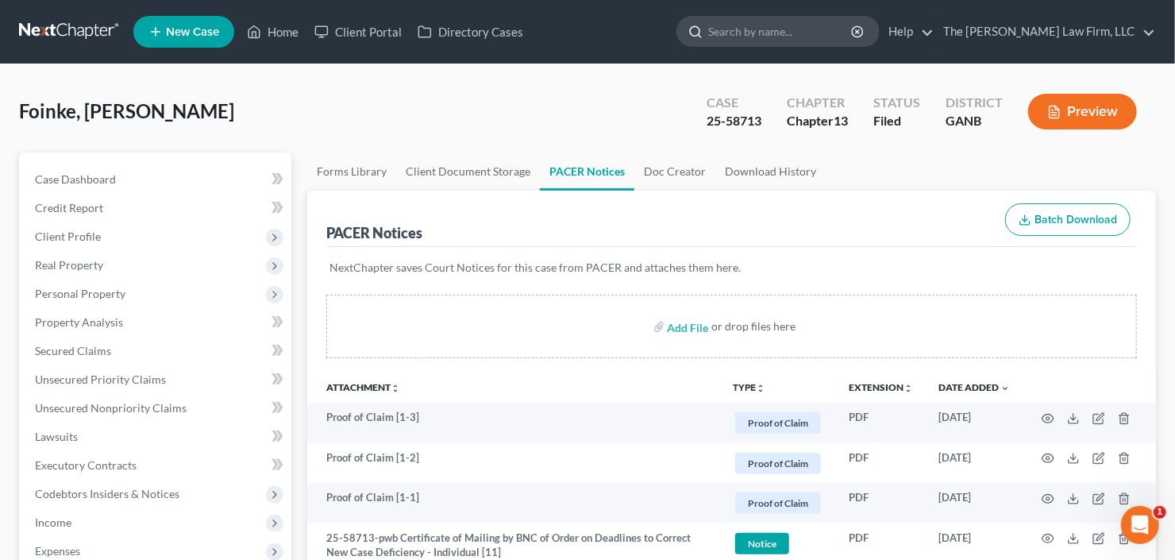
click at [853, 22] on input "search" at bounding box center [780, 31] width 145 height 29
type input "anghelica"
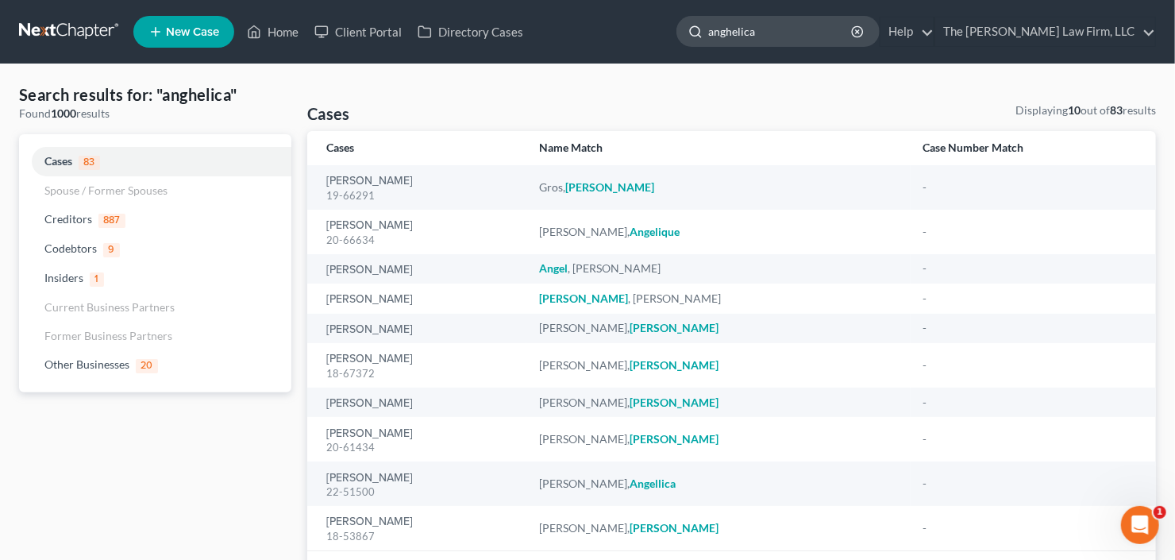
click at [815, 29] on input "anghelica" at bounding box center [780, 31] width 145 height 29
drag, startPoint x: 791, startPoint y: 34, endPoint x: 672, endPoint y: 63, distance: 122.4
click at [676, 59] on nav "Home New Case Client Portal Directory Cases The [PERSON_NAME] Law Firm, LLC [EM…" at bounding box center [587, 32] width 1175 height 64
type input "[PERSON_NAME]"
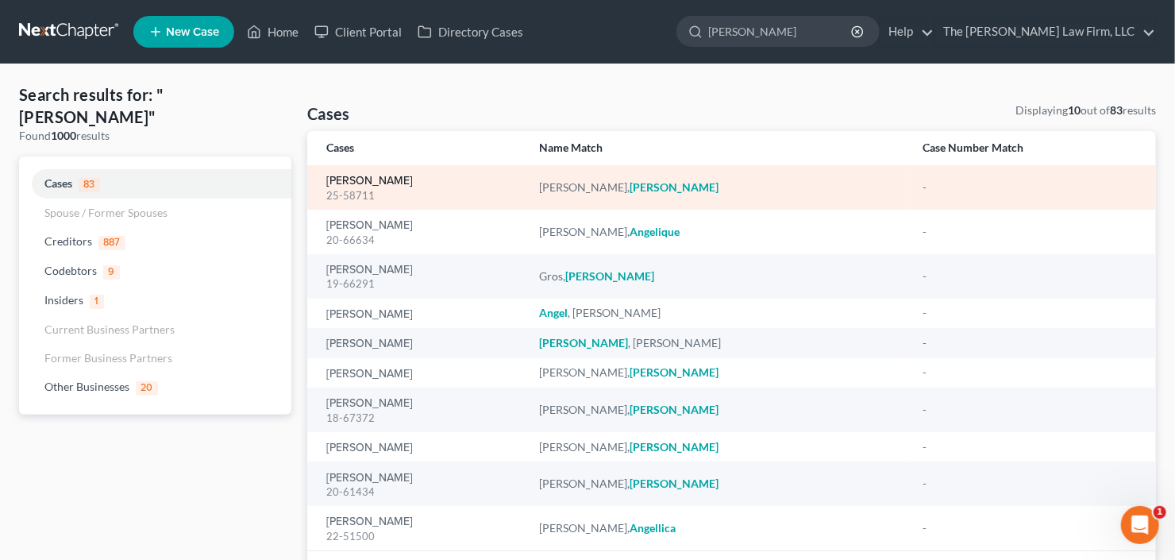
click at [360, 185] on link "[PERSON_NAME]" at bounding box center [369, 180] width 87 height 11
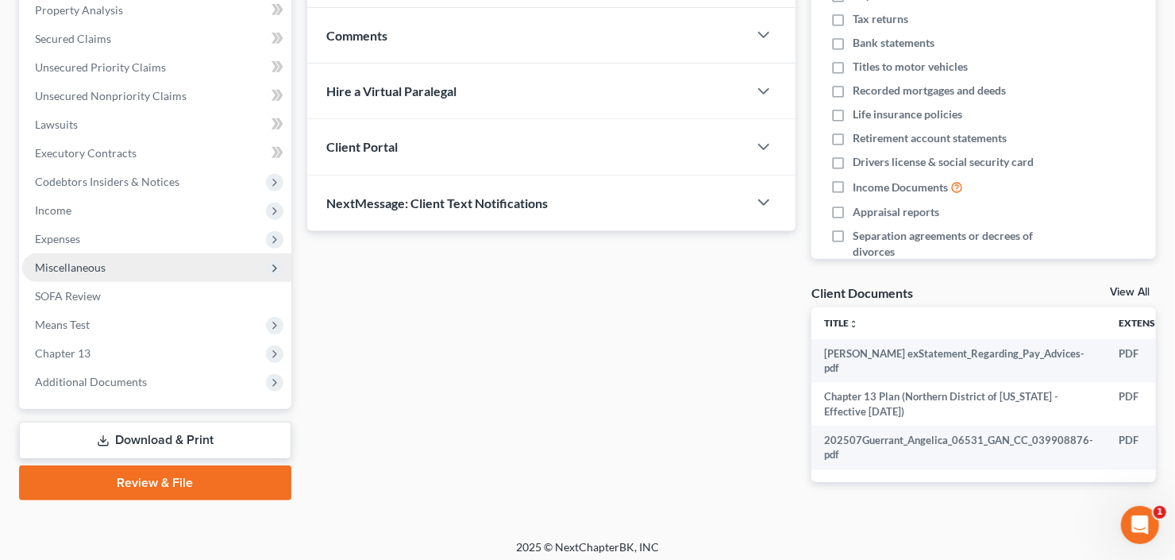
scroll to position [312, 0]
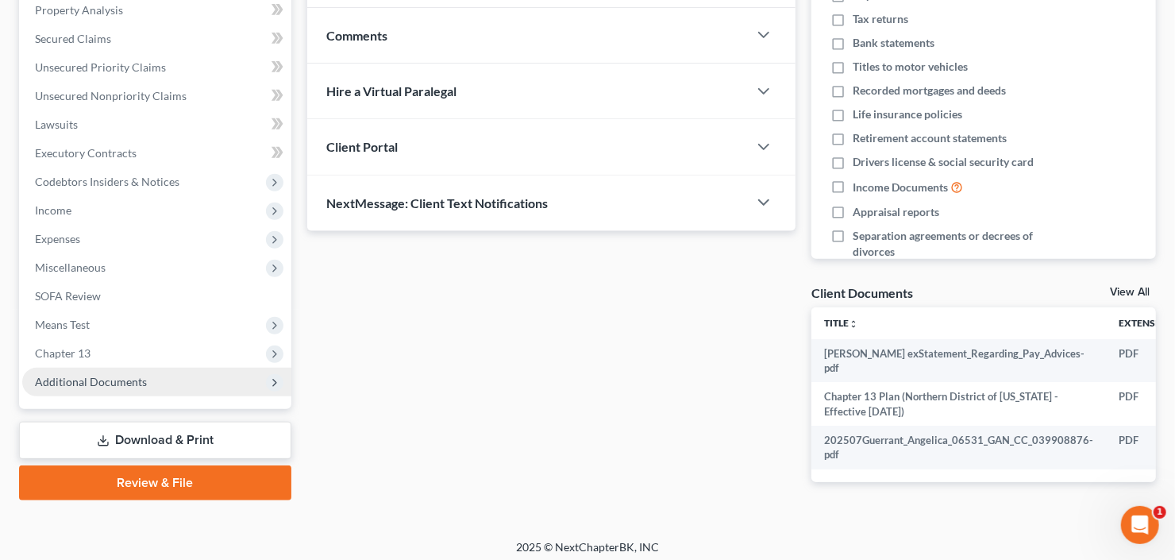
click at [90, 382] on span "Additional Documents" at bounding box center [91, 381] width 112 height 13
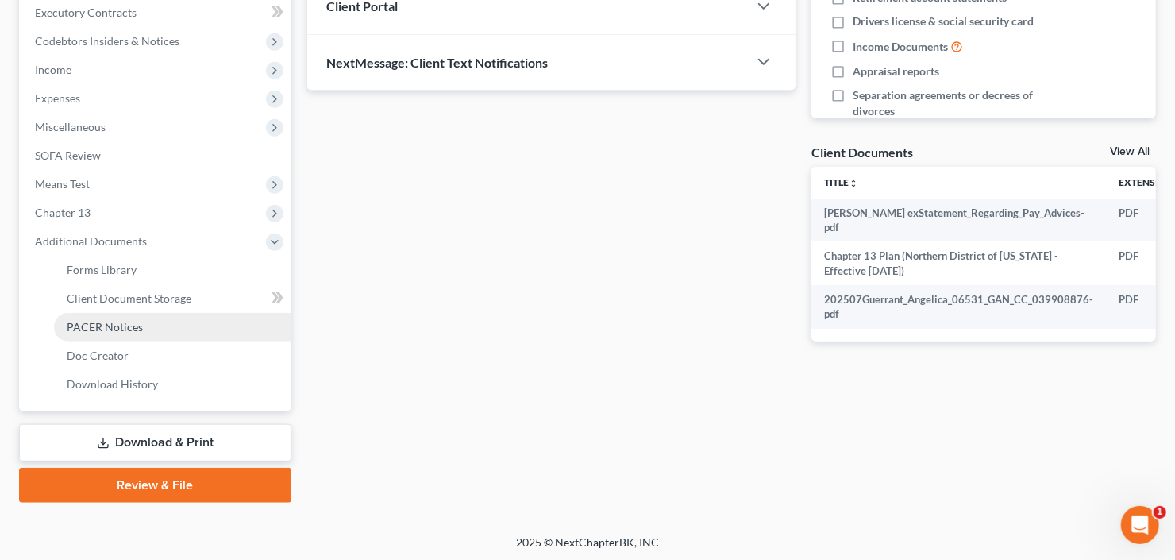
click at [119, 332] on link "PACER Notices" at bounding box center [172, 327] width 237 height 29
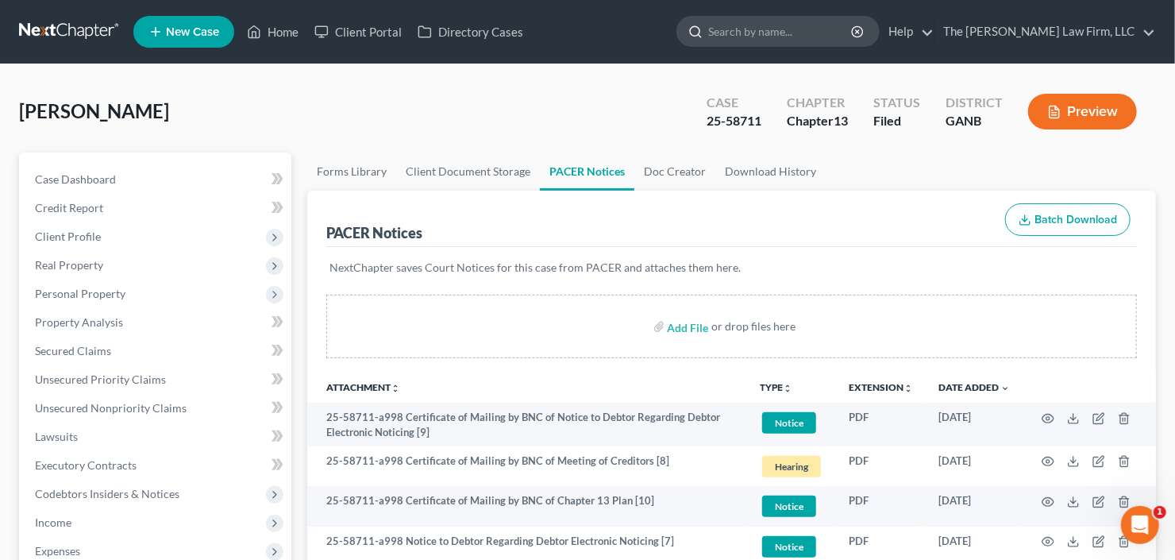
click at [786, 32] on input "search" at bounding box center [780, 31] width 145 height 29
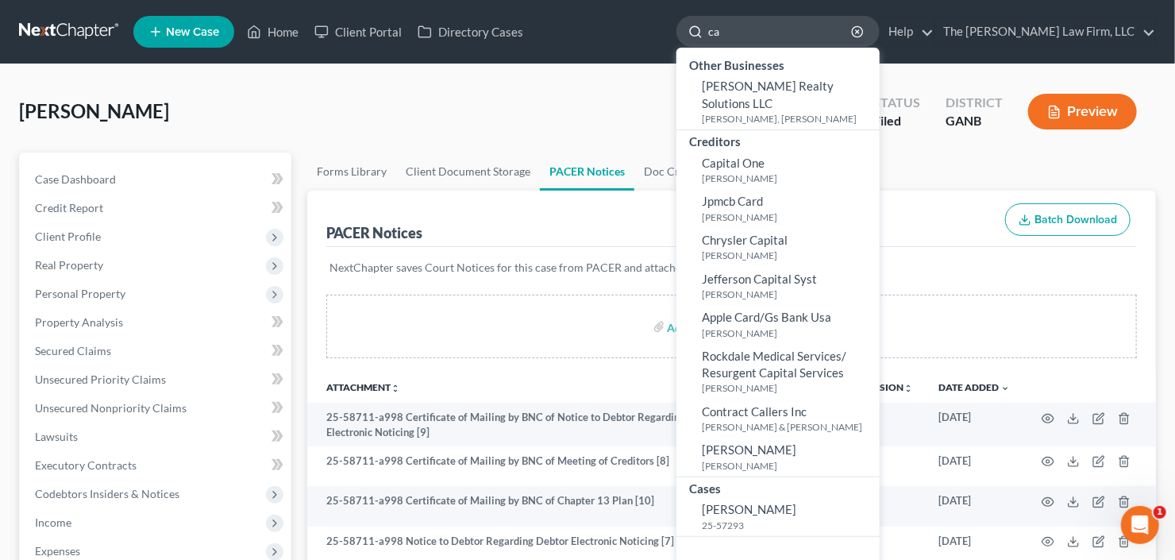
type input "c"
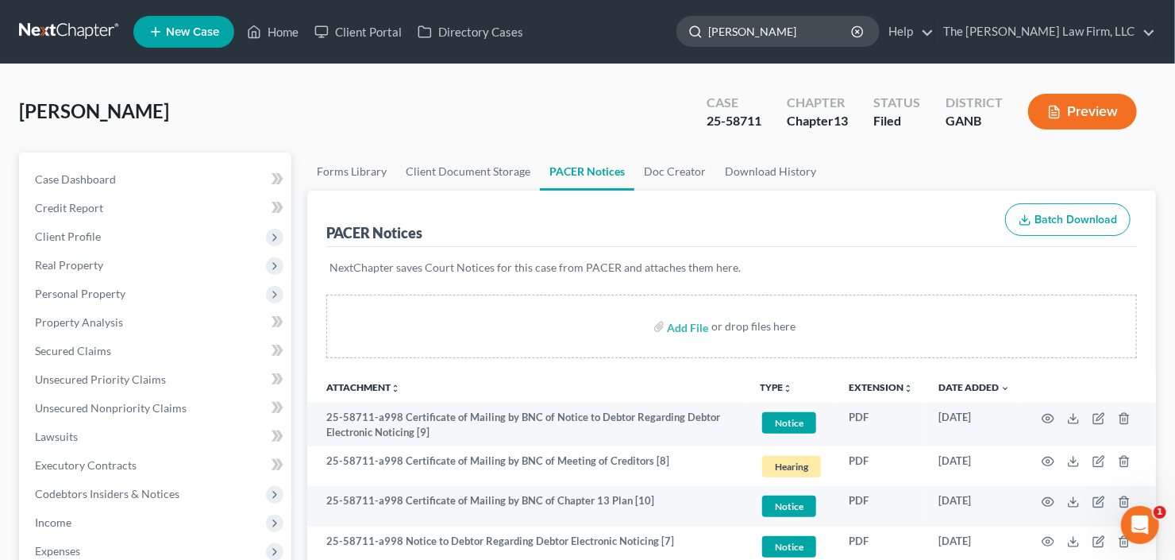
type input "[PERSON_NAME]"
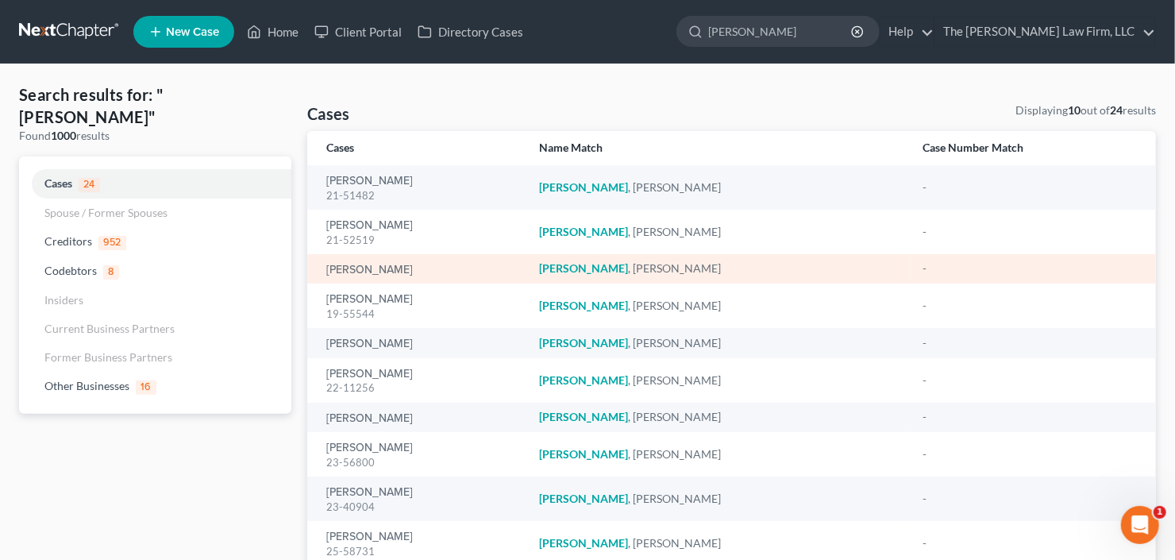
scroll to position [64, 0]
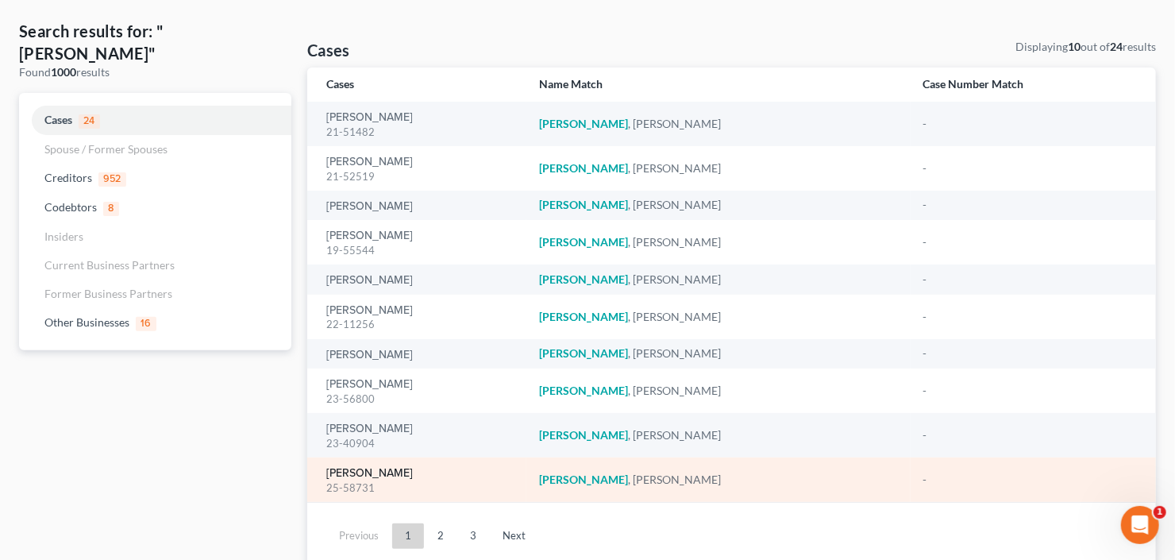
click at [379, 473] on link "[PERSON_NAME]" at bounding box center [369, 473] width 87 height 11
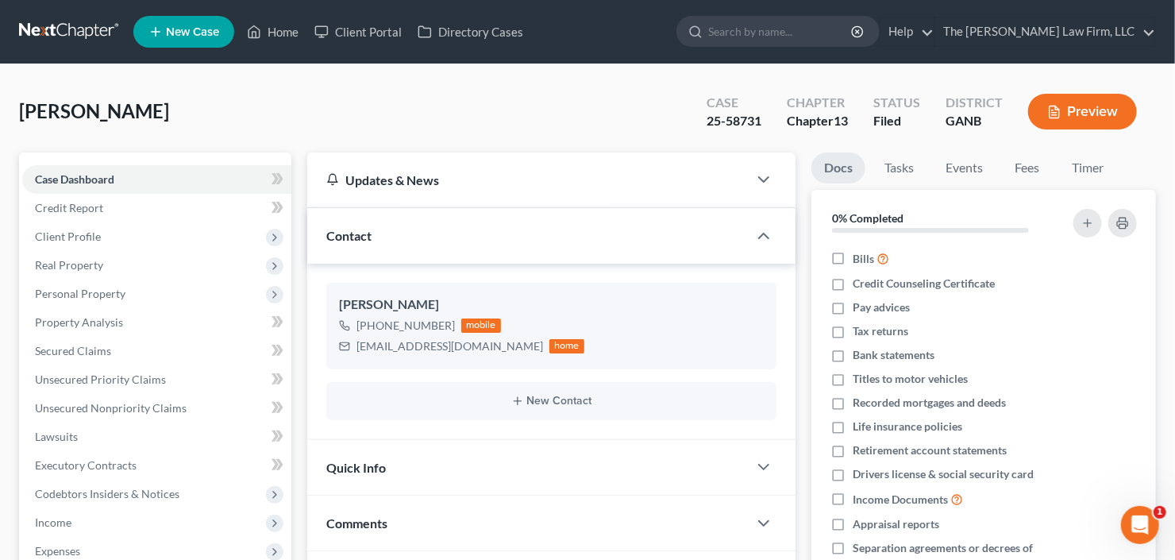
scroll to position [254, 0]
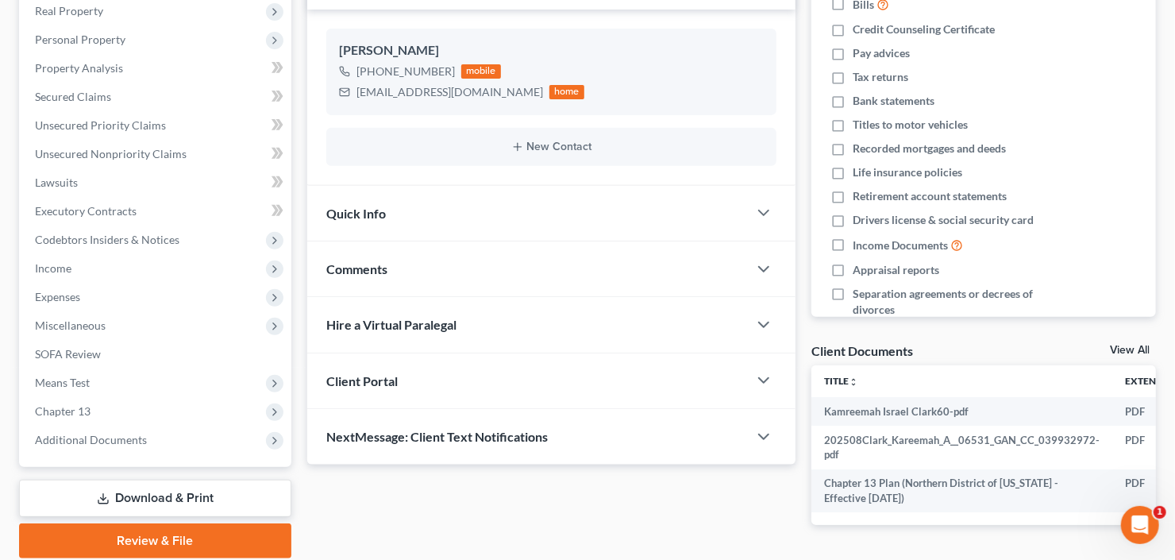
click at [88, 456] on div "Case Dashboard Payments Invoices Payments Payments Credit Report Client Profile…" at bounding box center [155, 182] width 272 height 568
click at [94, 437] on span "Additional Documents" at bounding box center [91, 439] width 112 height 13
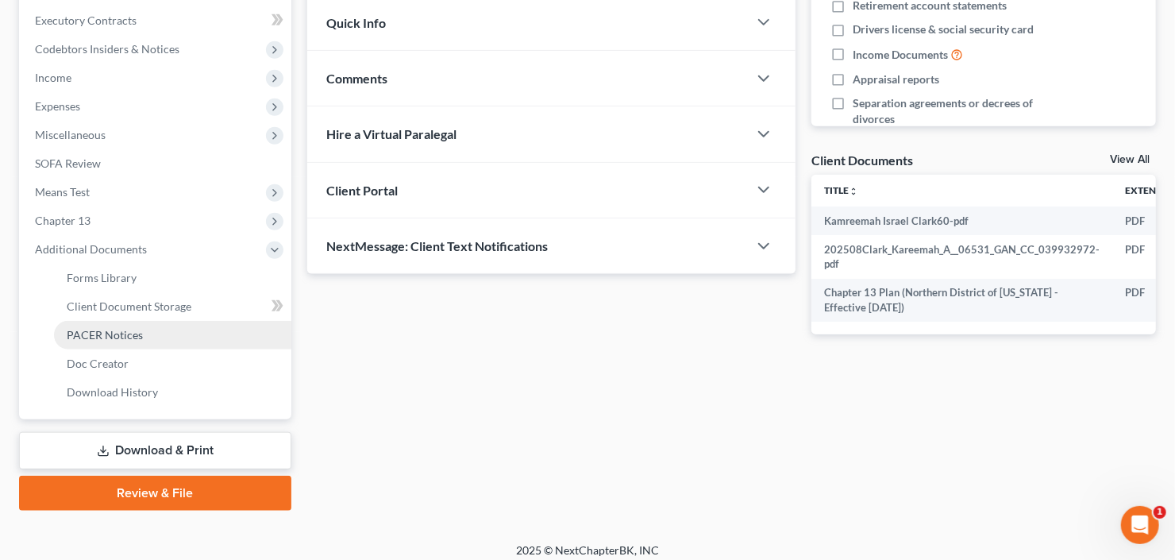
click at [132, 329] on span "PACER Notices" at bounding box center [105, 334] width 76 height 13
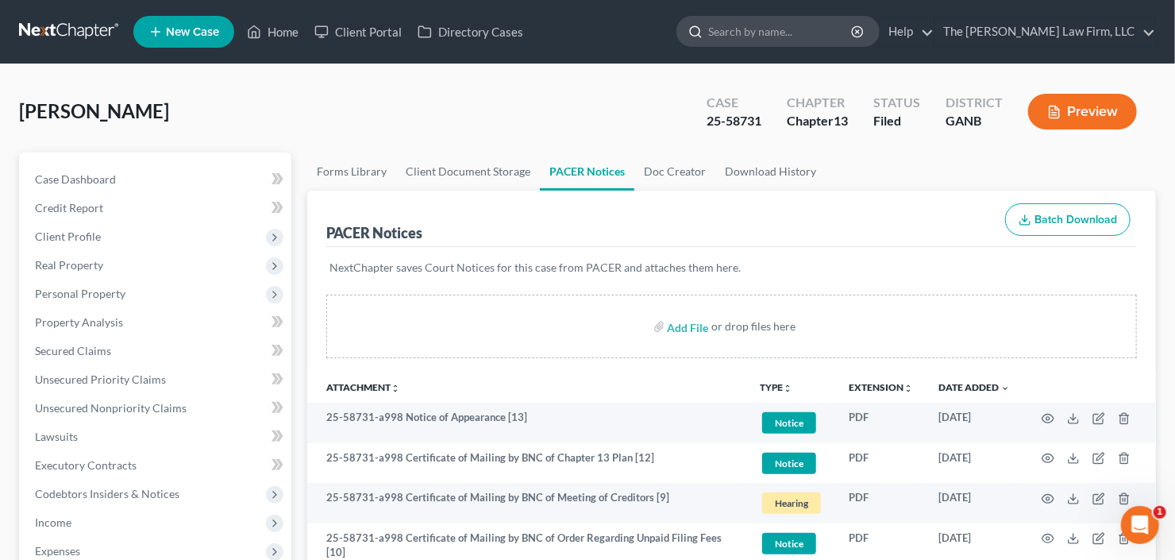
click at [790, 35] on input "search" at bounding box center [780, 31] width 145 height 29
type input "[PERSON_NAME]"
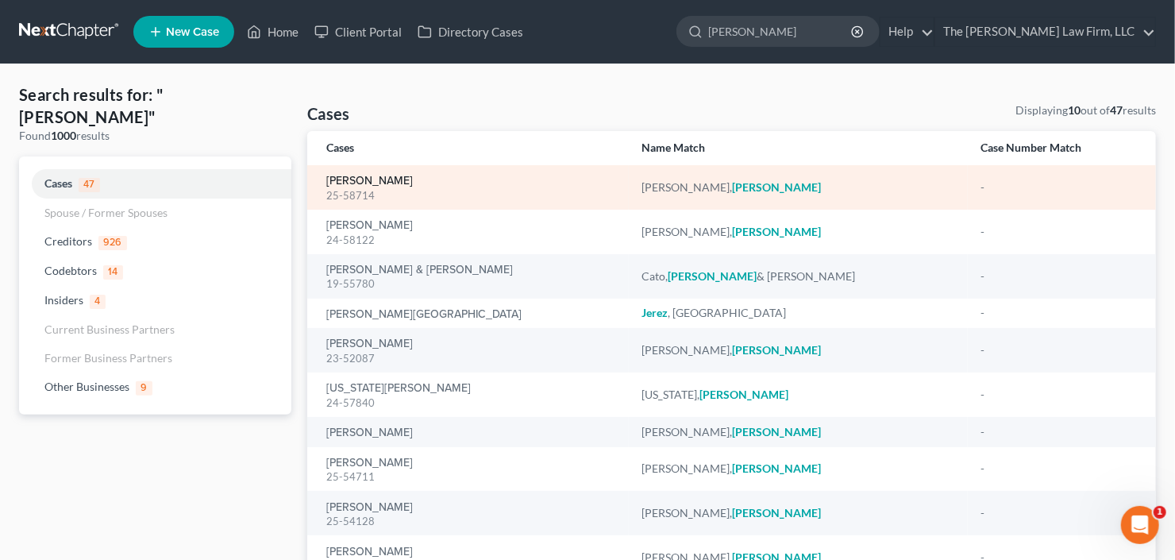
click at [356, 176] on link "[PERSON_NAME]" at bounding box center [369, 180] width 87 height 11
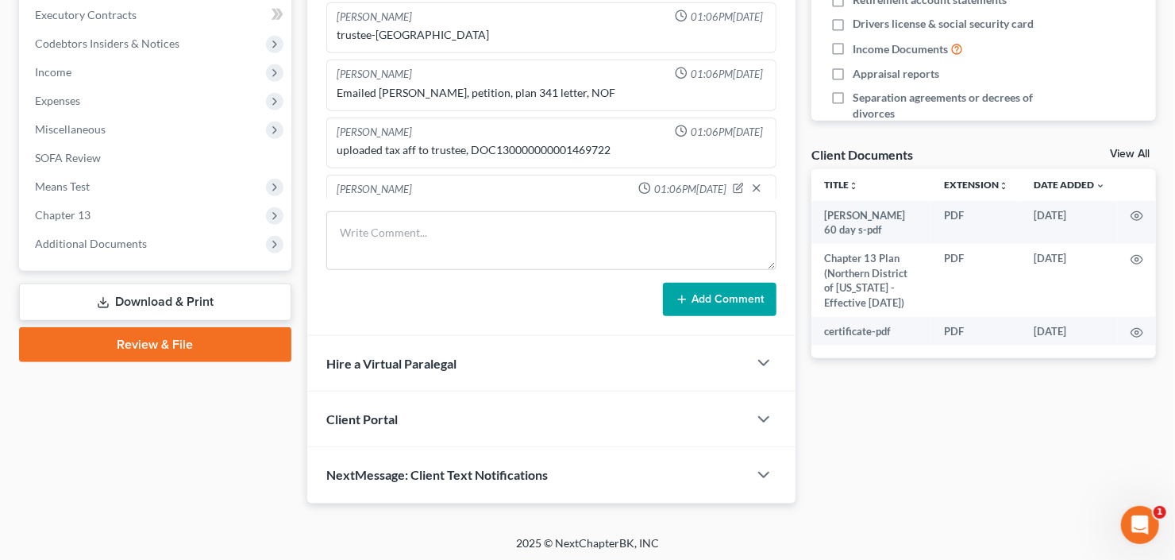
scroll to position [198, 0]
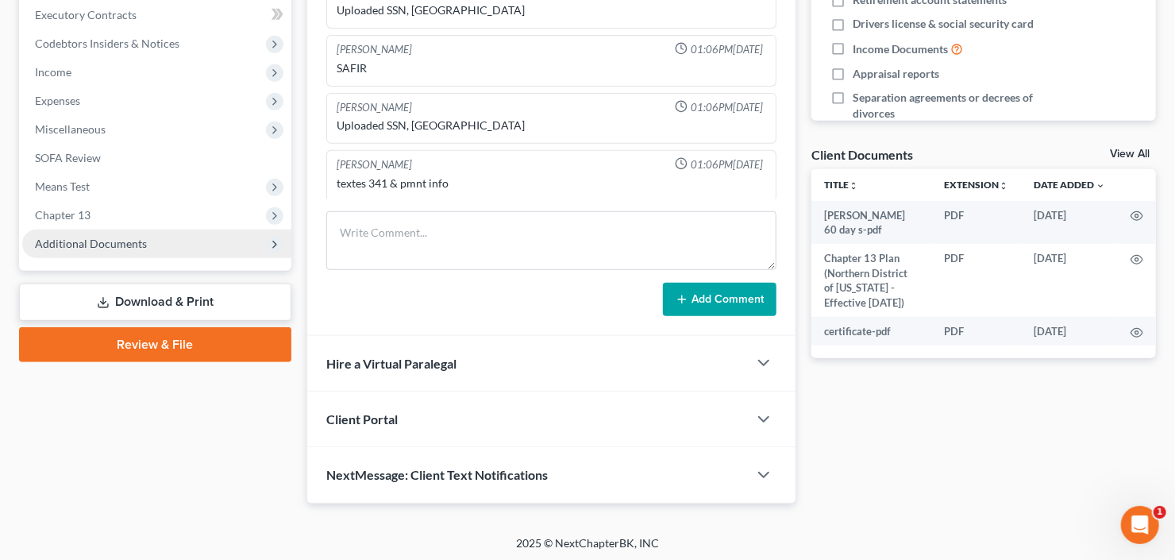
click at [102, 245] on span "Additional Documents" at bounding box center [91, 243] width 112 height 13
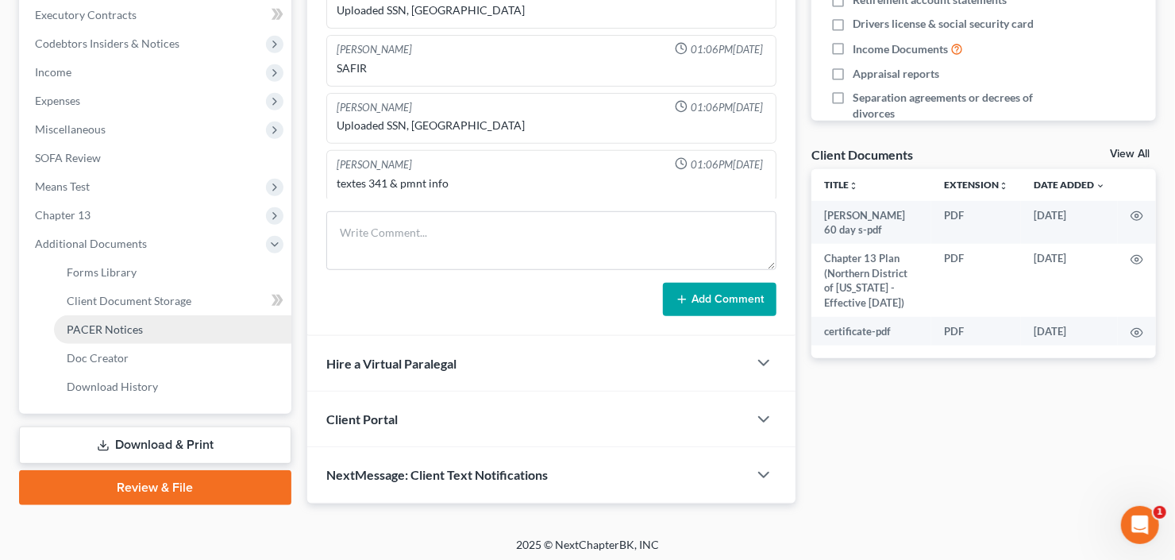
click at [98, 322] on span "PACER Notices" at bounding box center [105, 328] width 76 height 13
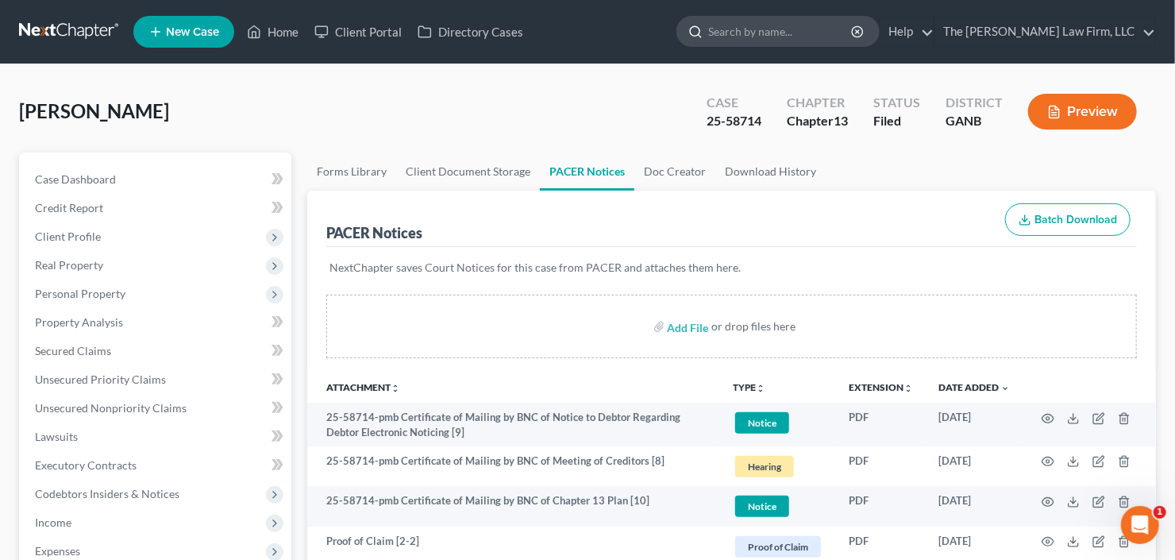
click at [776, 29] on input "search" at bounding box center [780, 31] width 145 height 29
type input "fat"
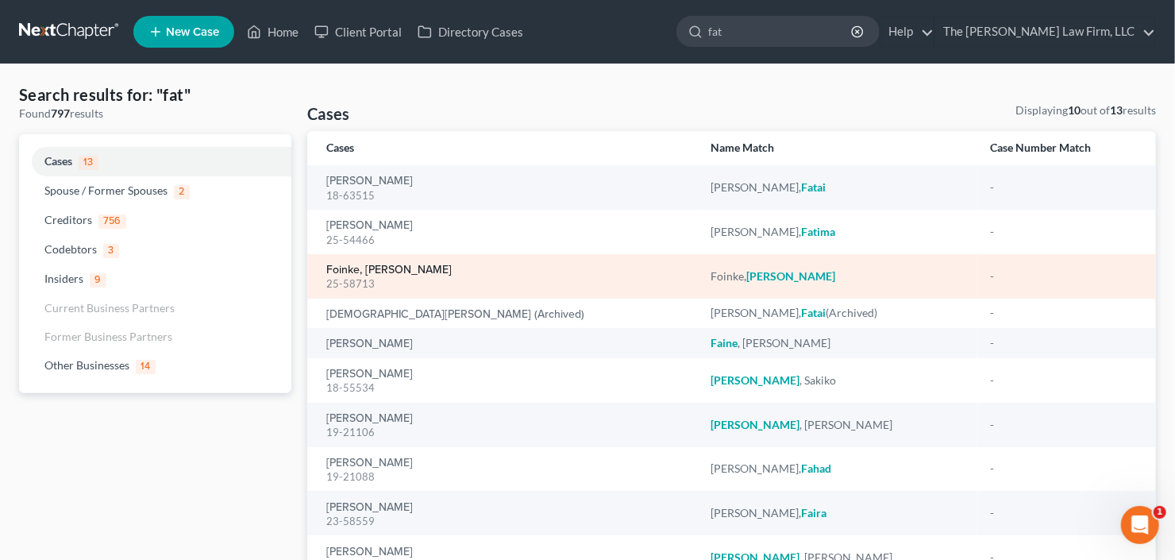
click at [368, 270] on link "Foinke, [PERSON_NAME]" at bounding box center [388, 269] width 125 height 11
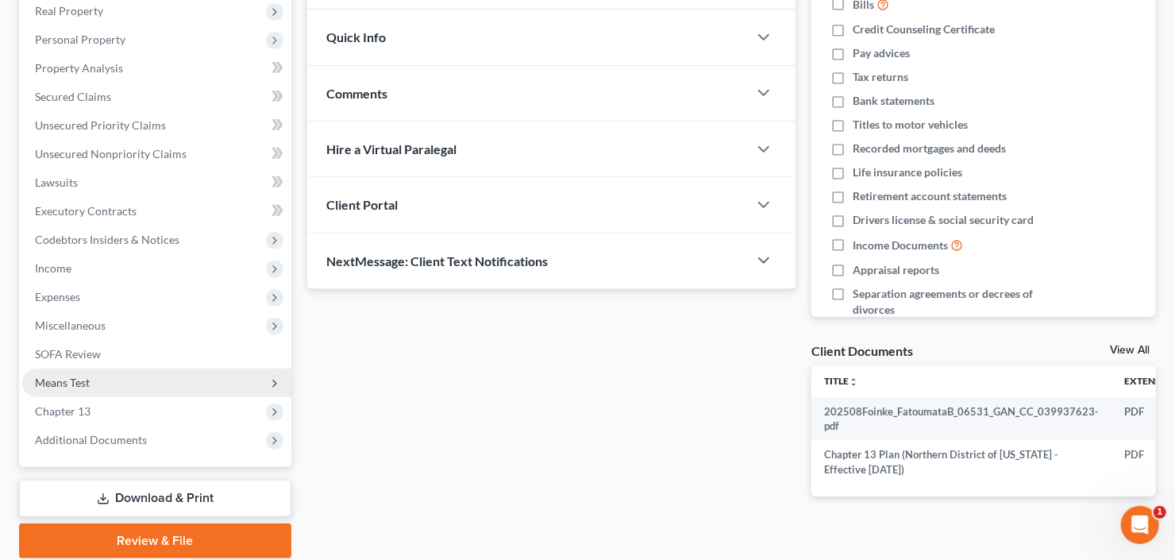
drag, startPoint x: 108, startPoint y: 440, endPoint x: 121, endPoint y: 383, distance: 58.5
click at [110, 440] on span "Additional Documents" at bounding box center [91, 439] width 112 height 13
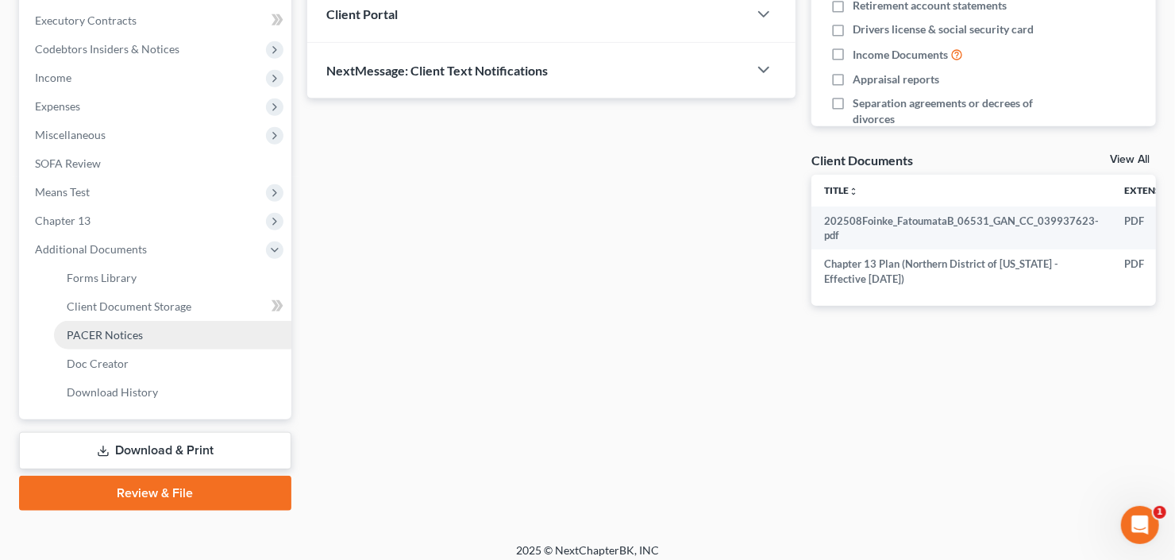
click at [127, 328] on span "PACER Notices" at bounding box center [105, 334] width 76 height 13
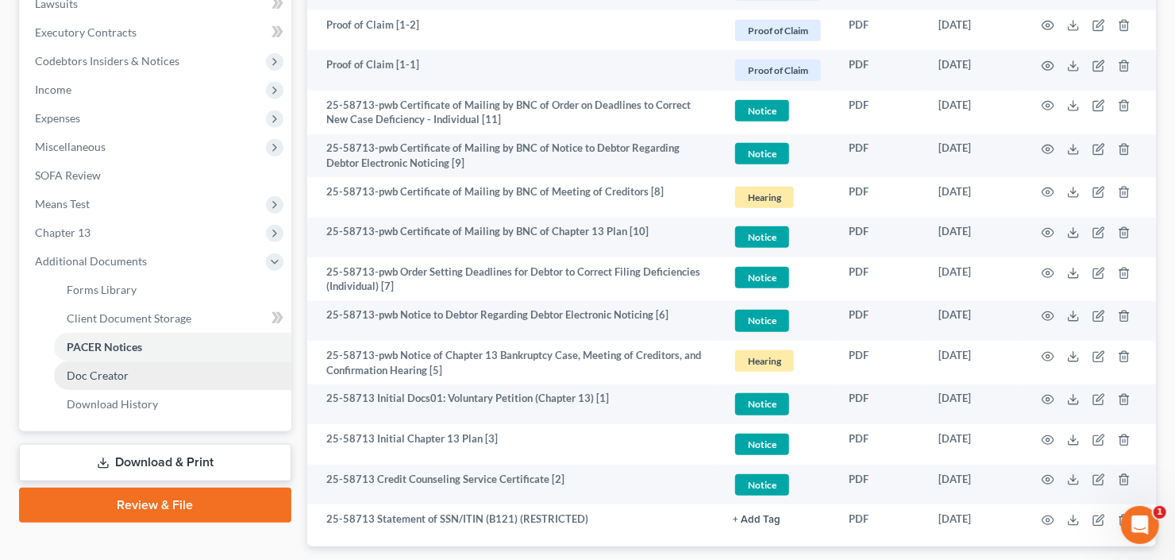
scroll to position [527, 0]
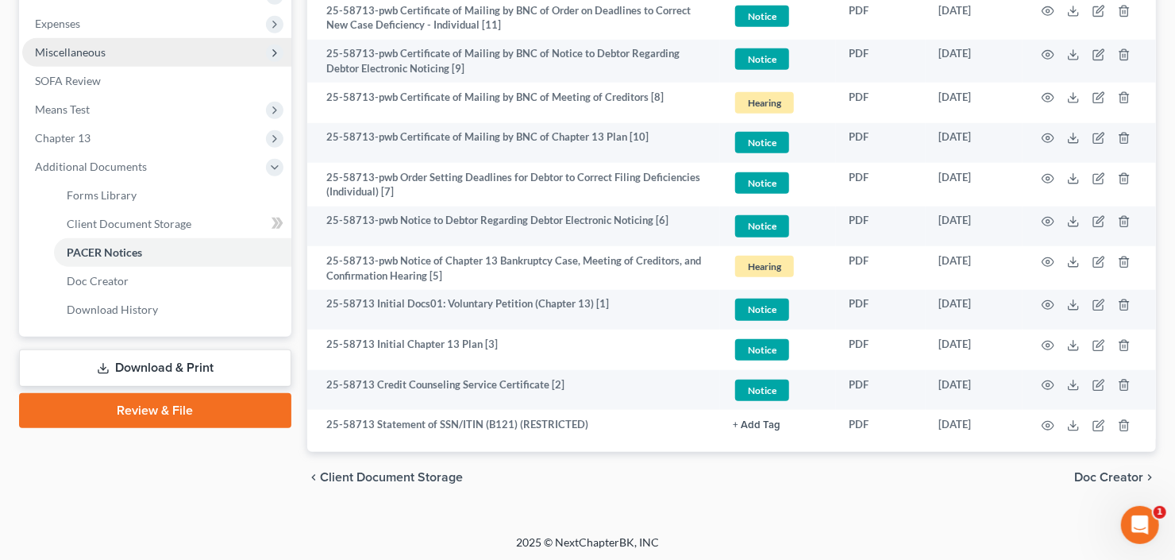
click at [175, 59] on span "Miscellaneous" at bounding box center [156, 52] width 269 height 29
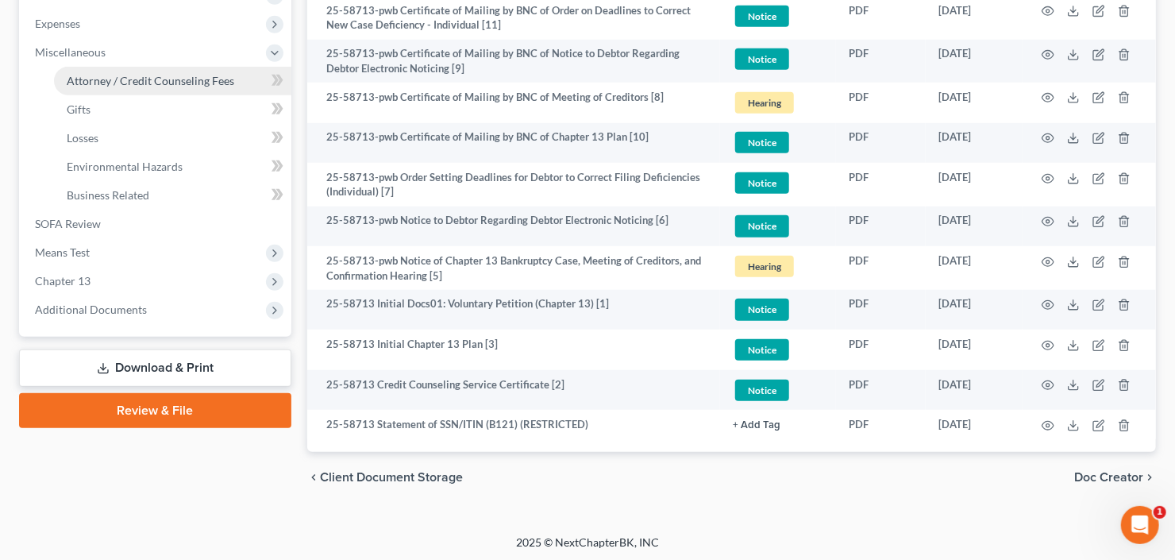
click at [179, 81] on span "Attorney / Credit Counseling Fees" at bounding box center [150, 80] width 167 height 13
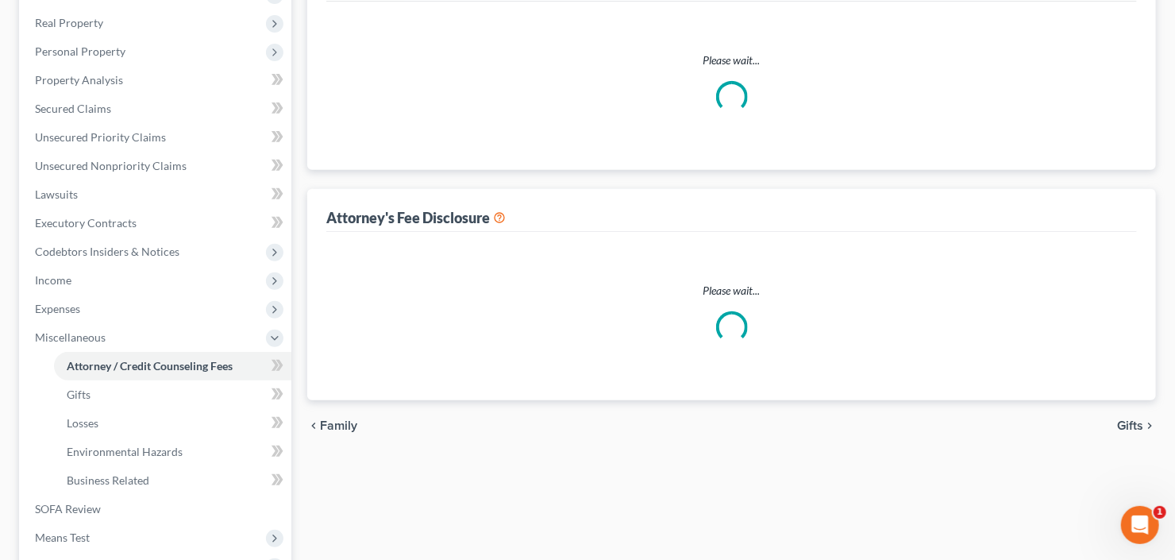
scroll to position [64, 0]
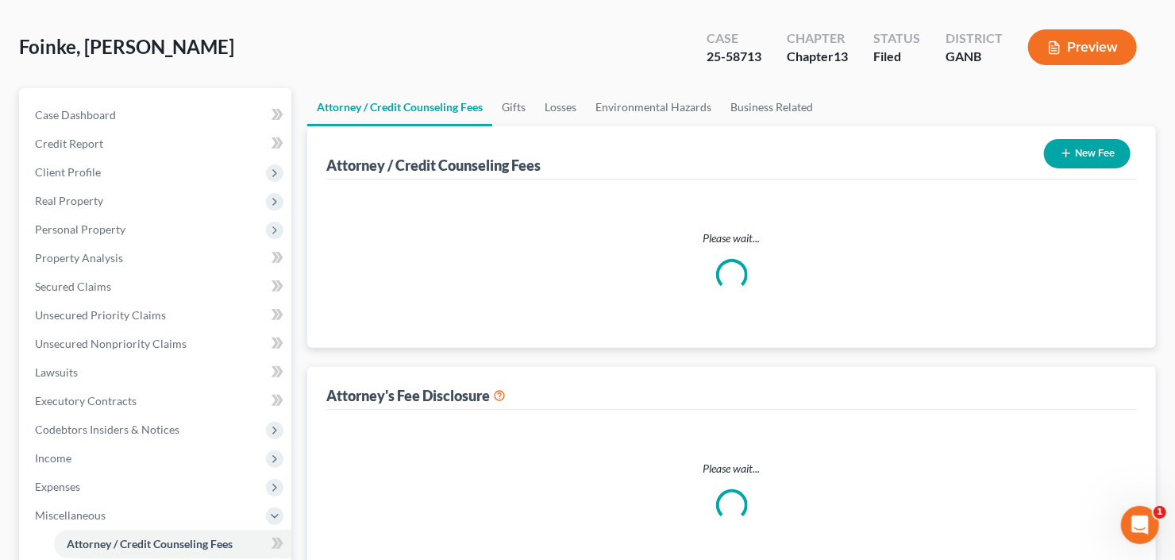
select select "2"
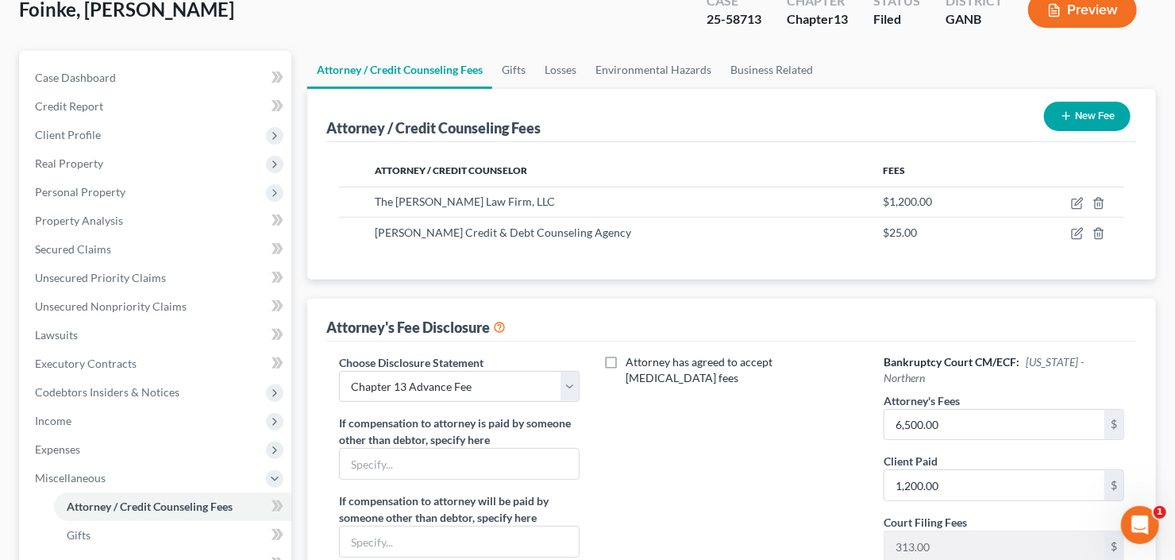
scroll to position [191, 0]
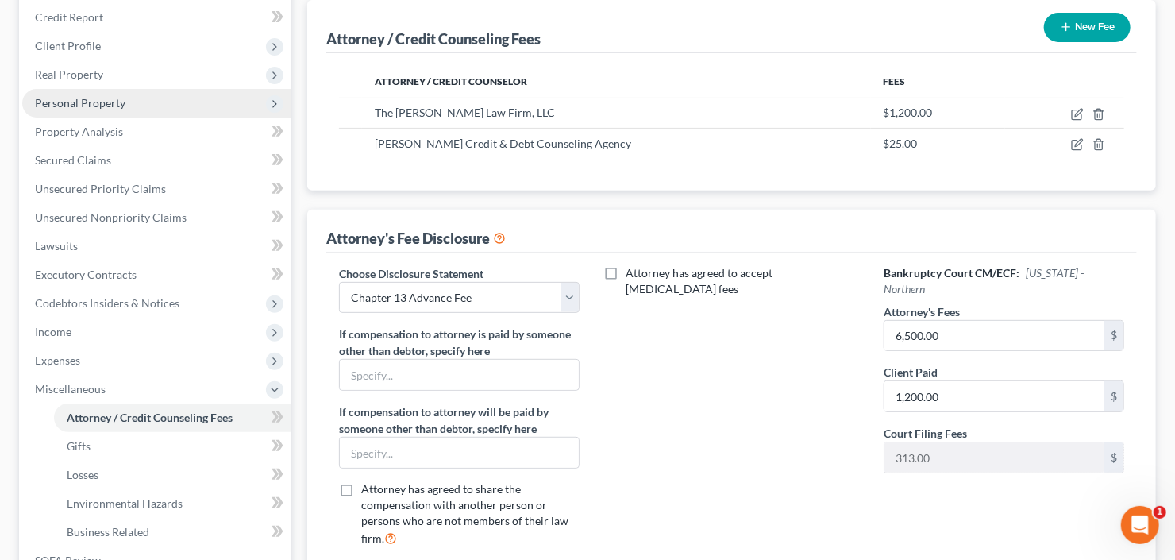
click at [110, 96] on span "Personal Property" at bounding box center [80, 102] width 90 height 13
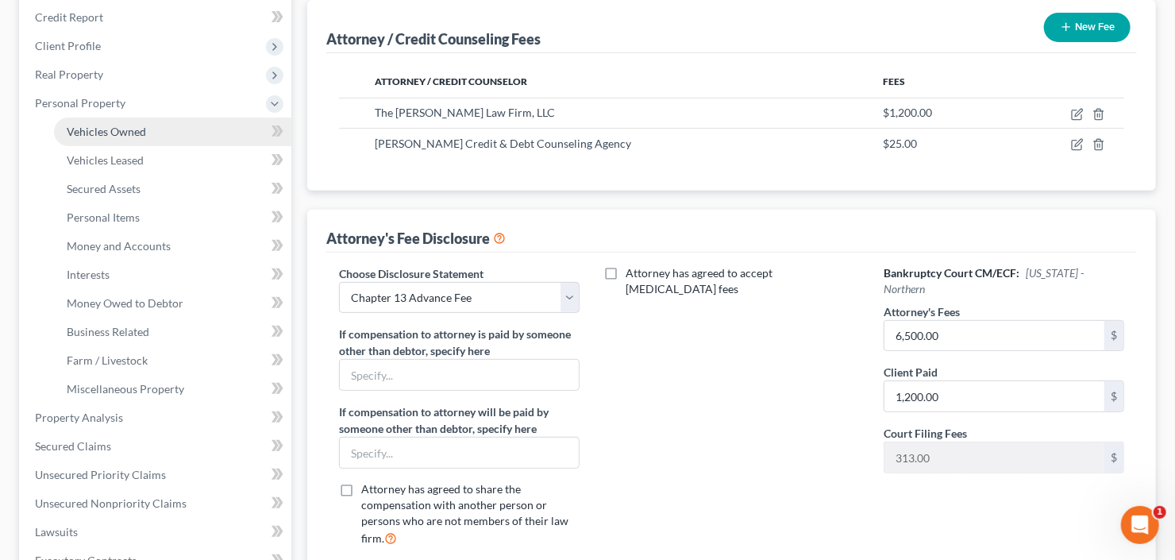
click at [120, 122] on link "Vehicles Owned" at bounding box center [172, 131] width 237 height 29
